Goal: Find specific page/section: Find specific page/section

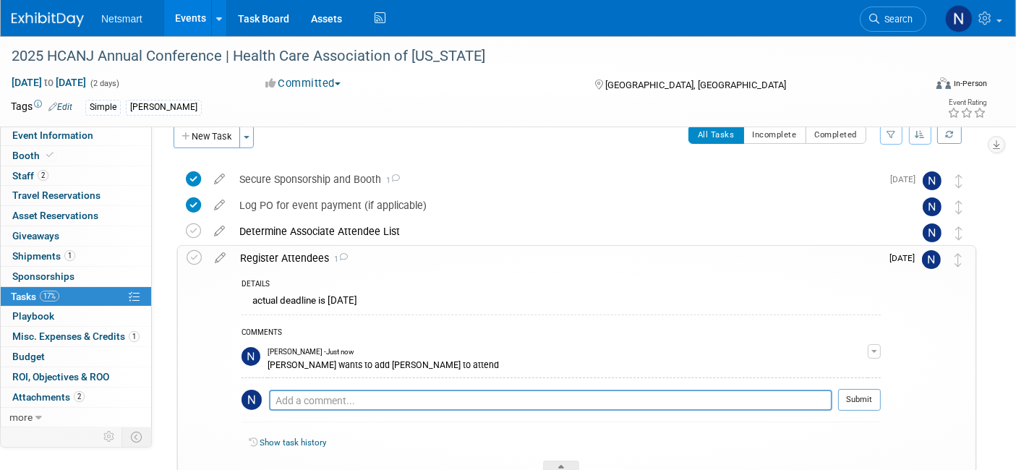
scroll to position [22, 0]
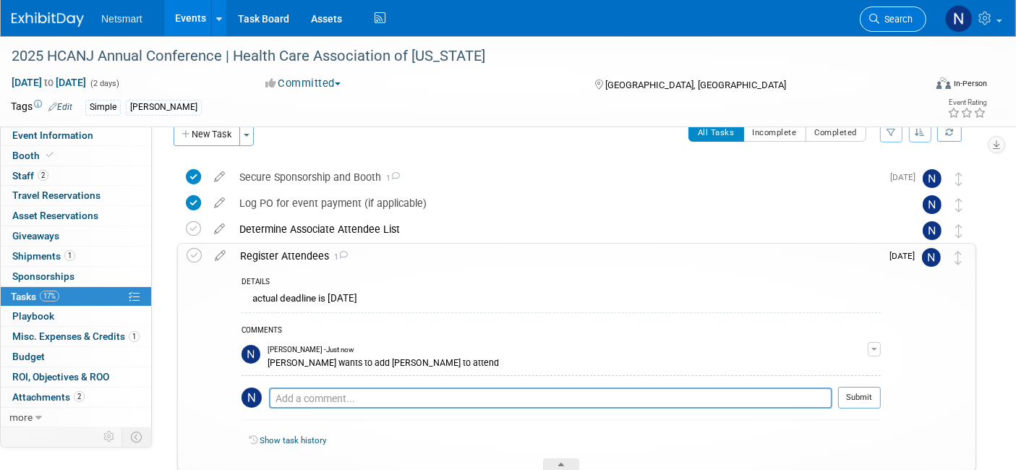
click at [882, 20] on span "Search" at bounding box center [895, 19] width 33 height 11
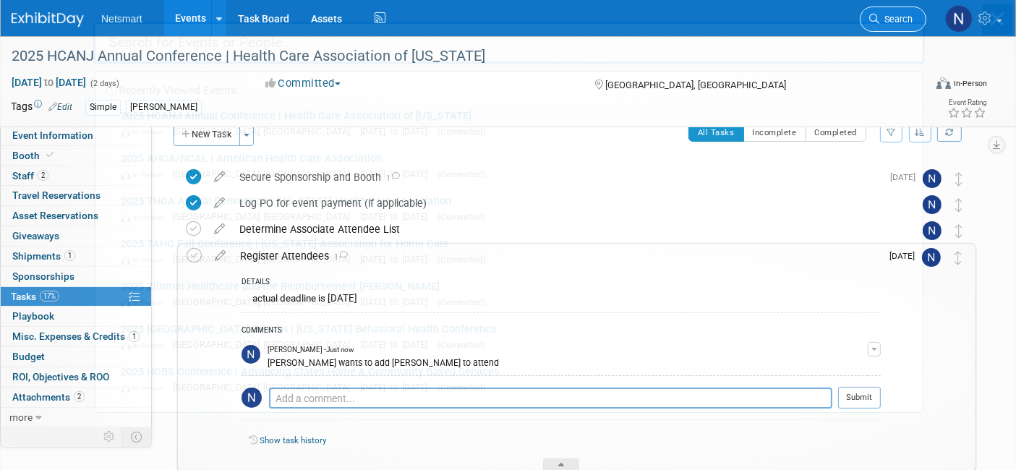
scroll to position [0, 0]
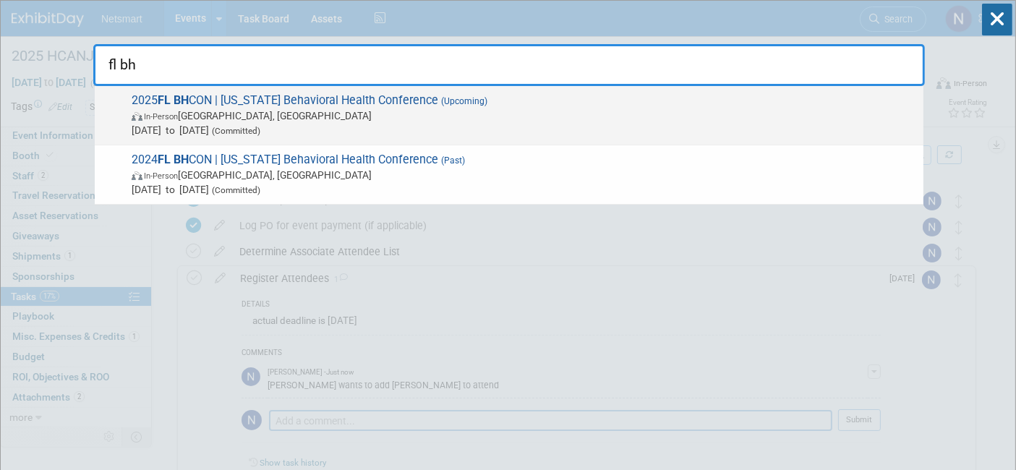
type input "fl bh"
click at [338, 127] on span "[DATE] to [DATE] (Committed)" at bounding box center [524, 130] width 784 height 14
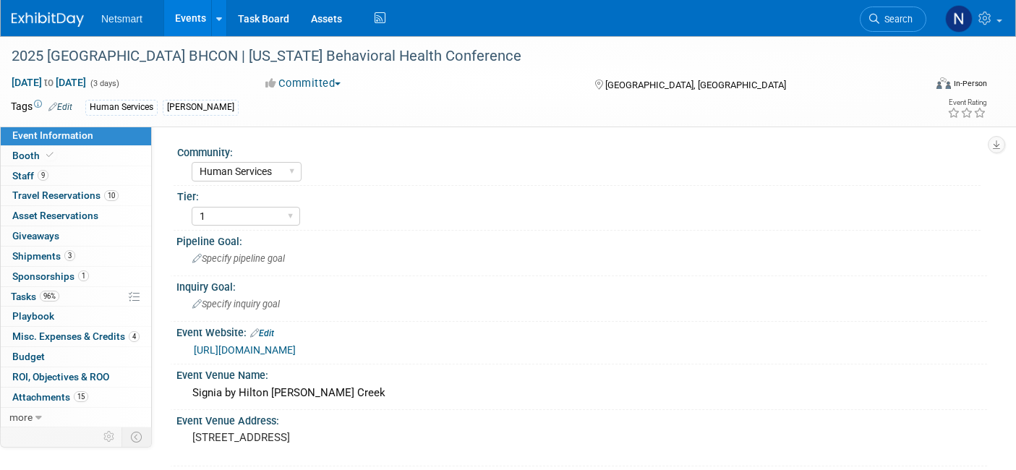
select select "Human Services"
select select "1"
select select "Yes"
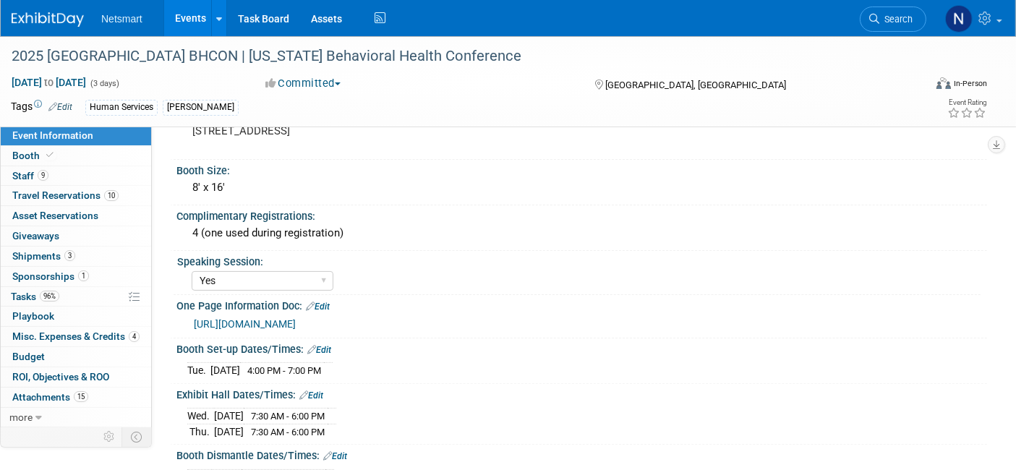
scroll to position [308, 0]
click at [296, 317] on link "[URL][DOMAIN_NAME]" at bounding box center [245, 323] width 102 height 12
